Goal: Transaction & Acquisition: Purchase product/service

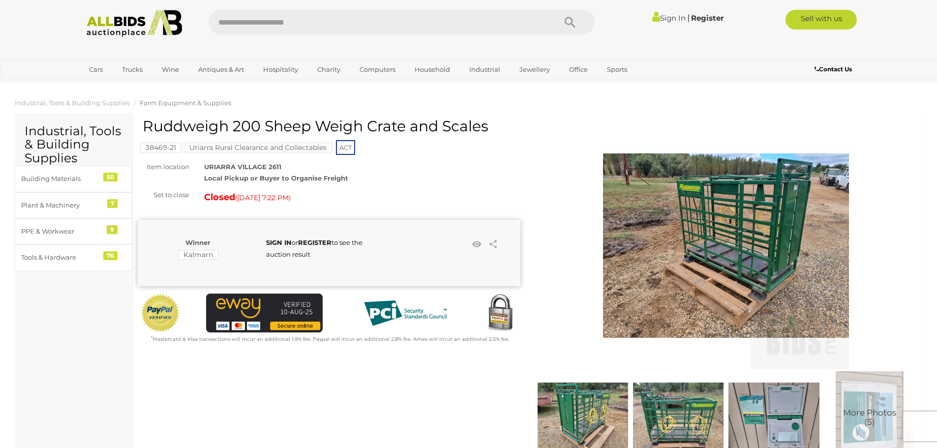
click at [776, 238] on img at bounding box center [726, 246] width 246 height 246
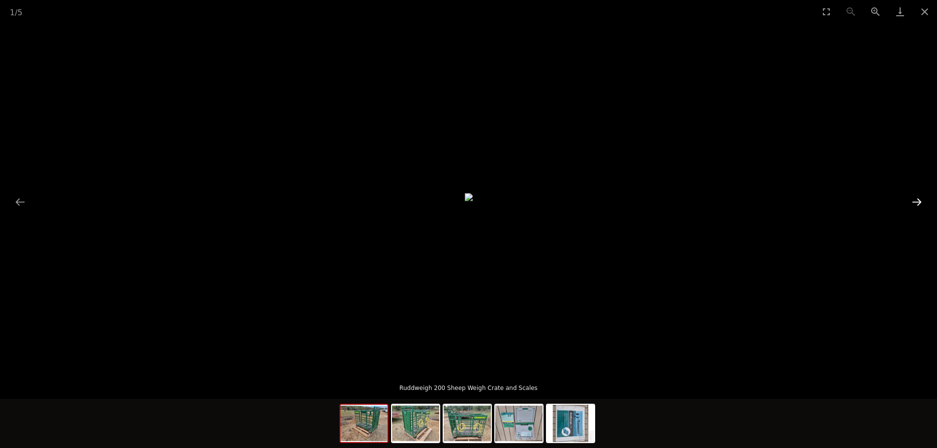
click at [920, 203] on button "Next slide" at bounding box center [917, 201] width 21 height 19
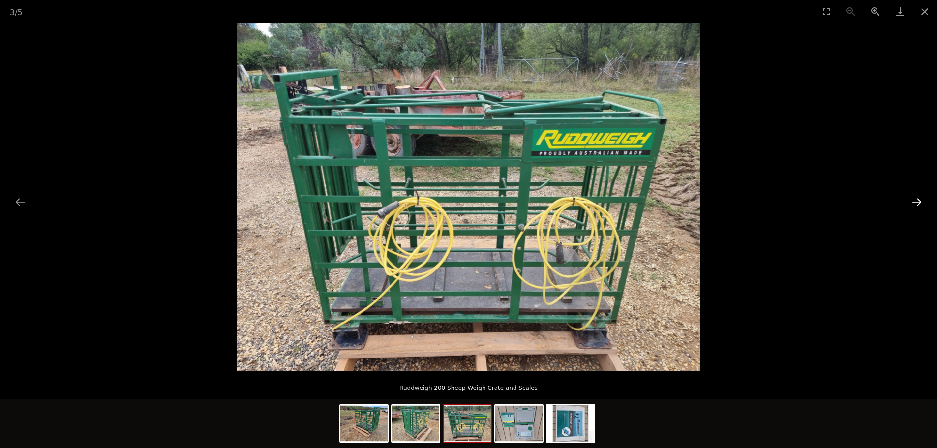
click at [920, 203] on button "Next slide" at bounding box center [917, 201] width 21 height 19
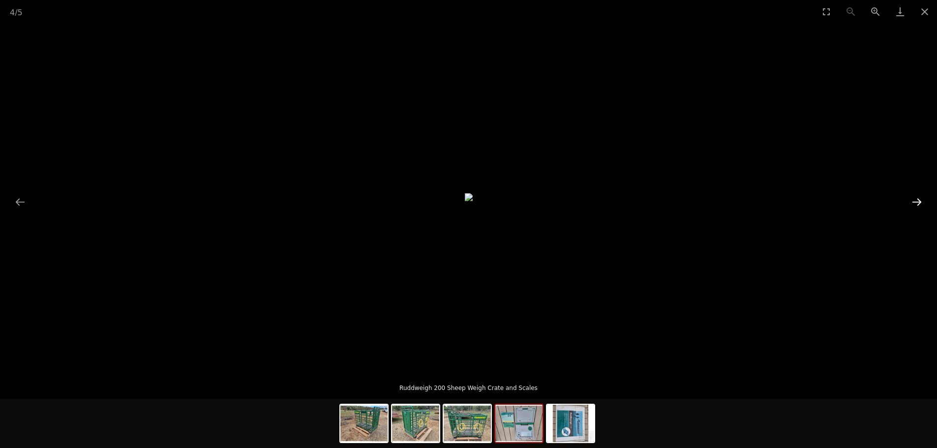
click at [920, 203] on button "Next slide" at bounding box center [917, 201] width 21 height 19
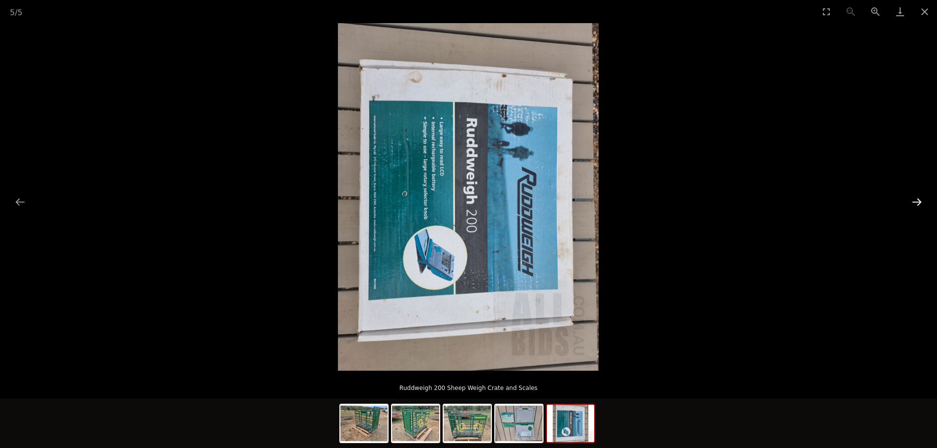
click at [920, 203] on button "Next slide" at bounding box center [917, 201] width 21 height 19
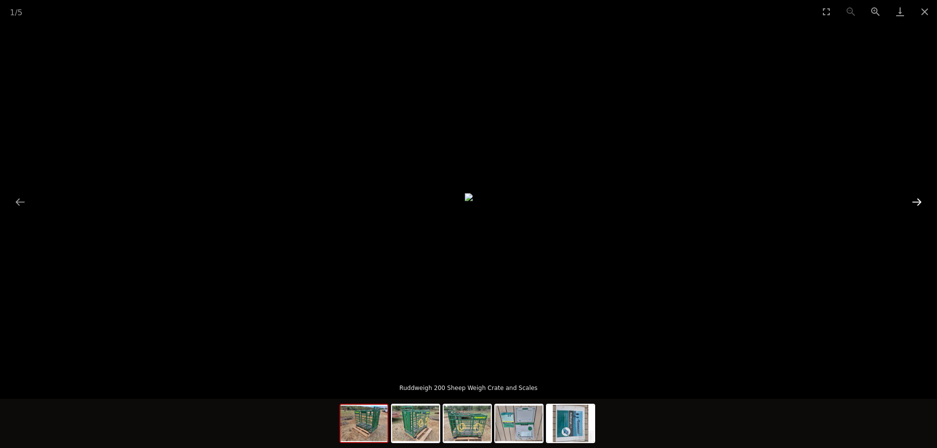
click at [920, 203] on button "Next slide" at bounding box center [917, 201] width 21 height 19
click at [929, 6] on button "Close gallery" at bounding box center [925, 11] width 25 height 23
